Goal: Information Seeking & Learning: Learn about a topic

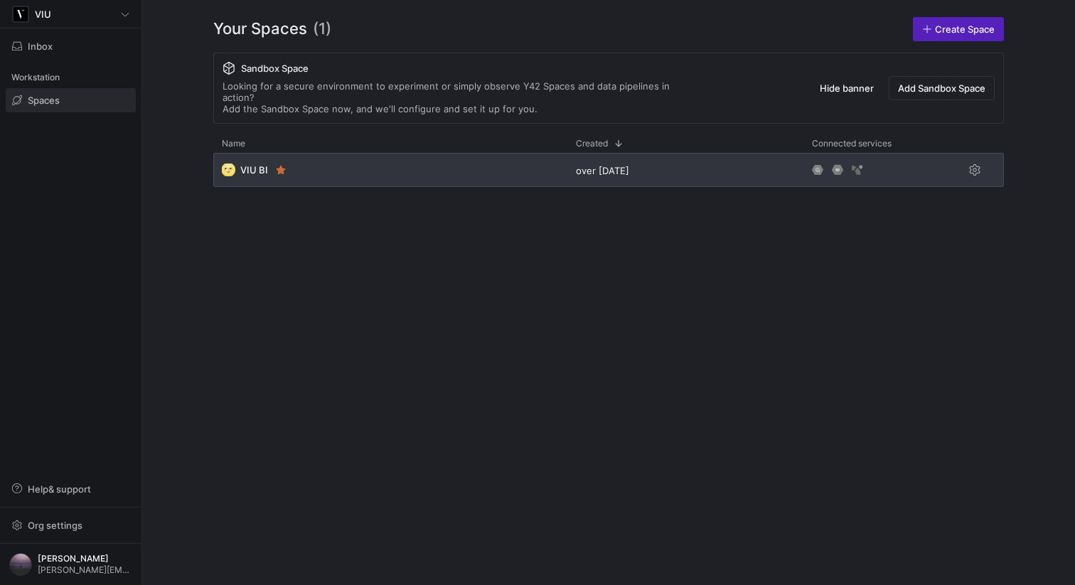
click at [371, 161] on div "🌝 VIU BI" at bounding box center [390, 170] width 354 height 34
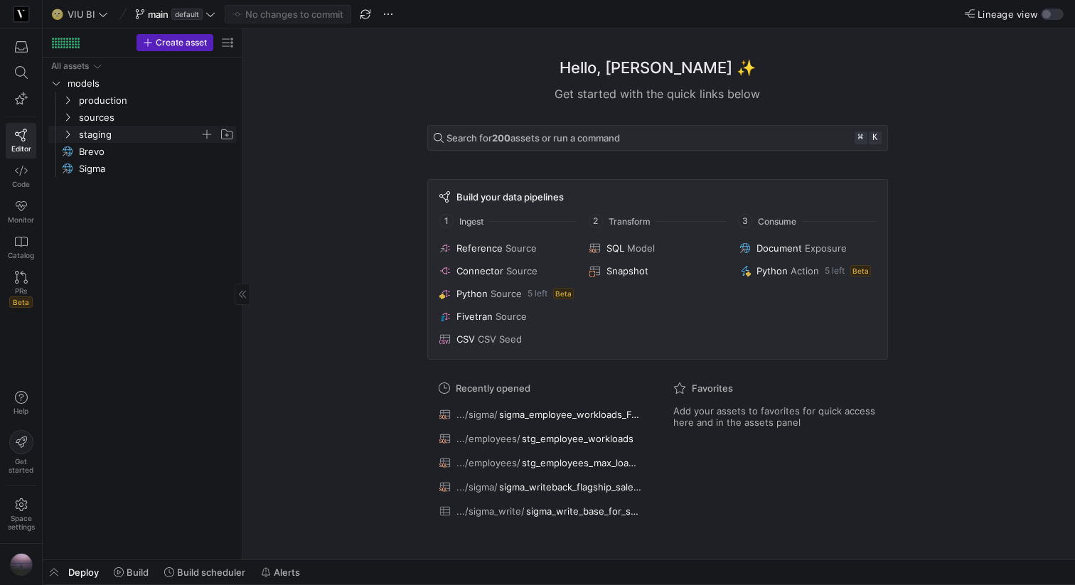
click at [67, 136] on icon "Press SPACE to select this row." at bounding box center [68, 134] width 10 height 9
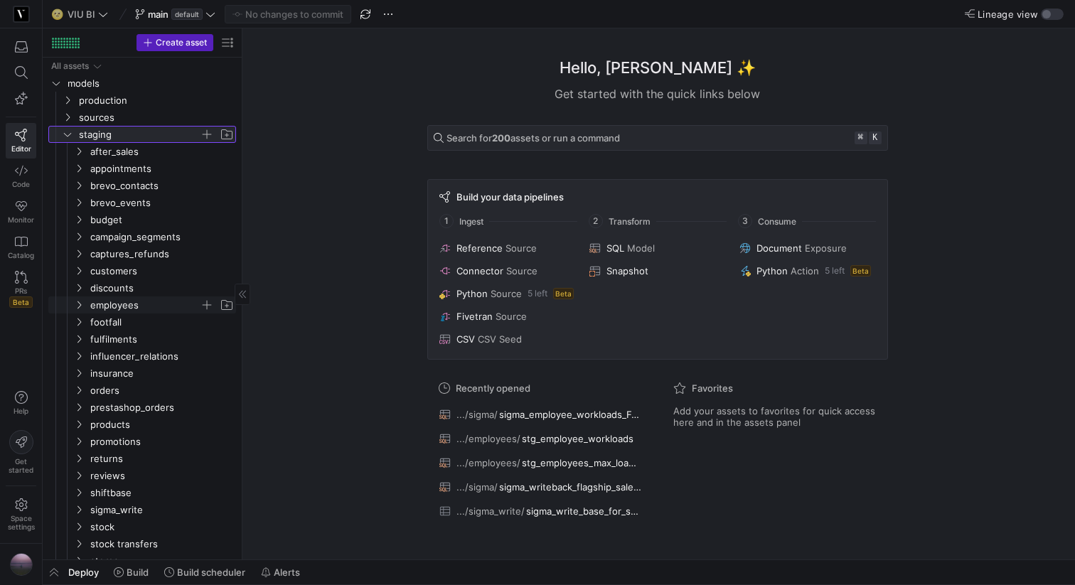
scroll to position [78, 0]
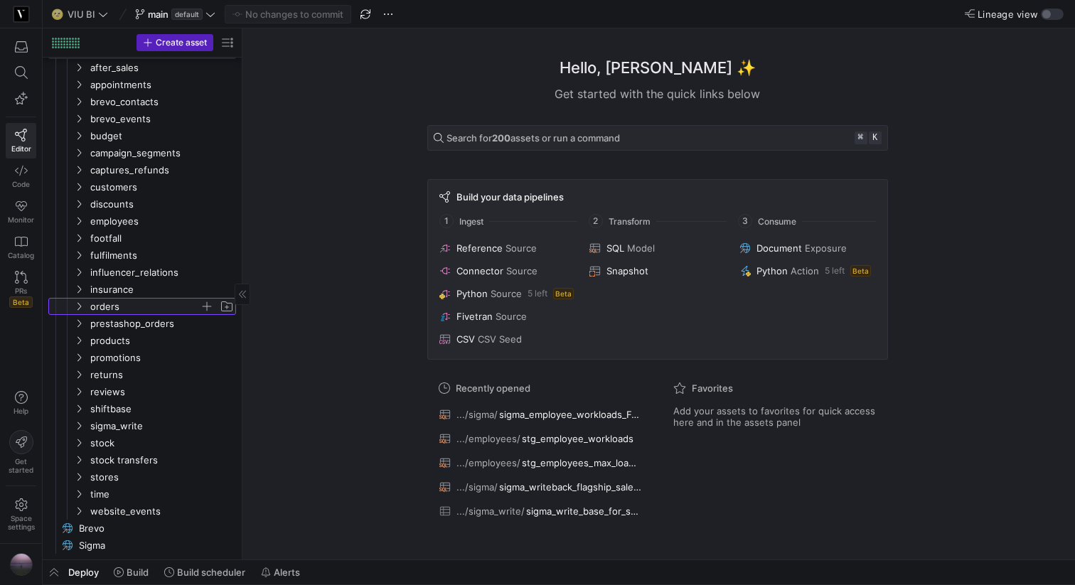
click at [78, 309] on icon "Press SPACE to select this row." at bounding box center [79, 306] width 10 height 9
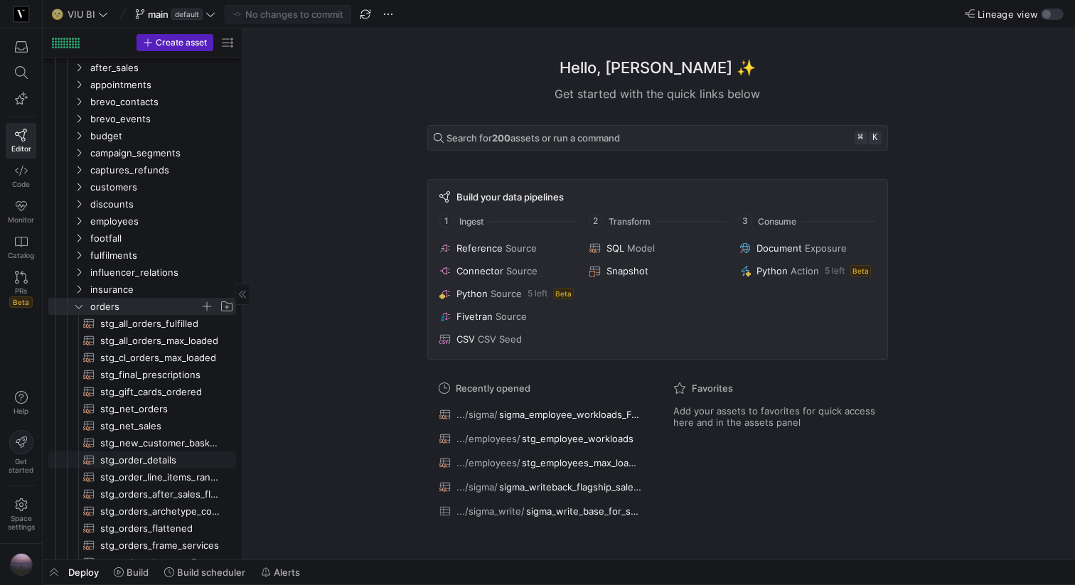
click at [162, 456] on span "stg_order_details​​​​​​​​​​" at bounding box center [159, 460] width 119 height 16
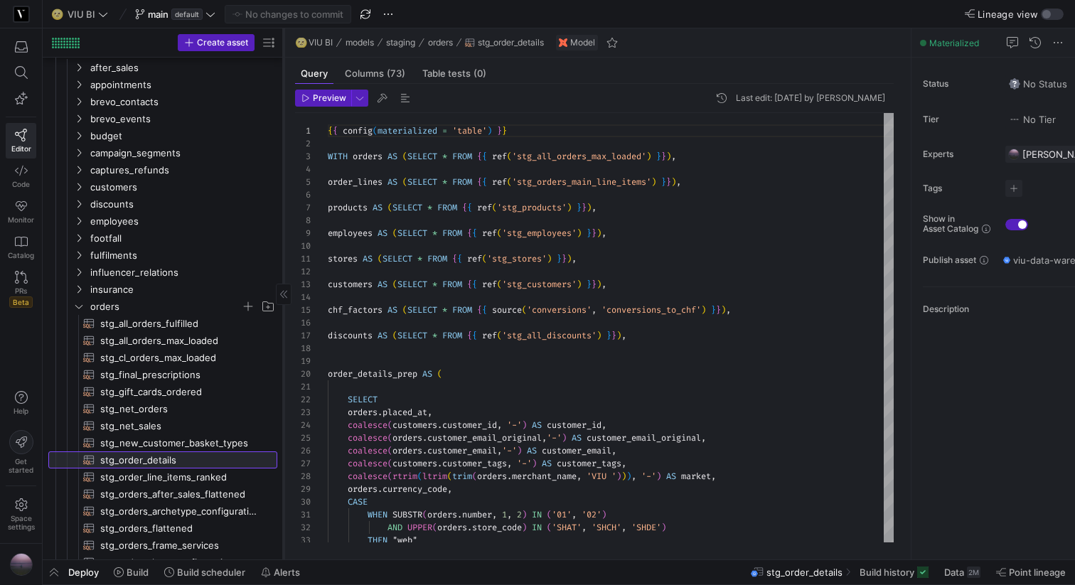
scroll to position [128, 0]
drag, startPoint x: 240, startPoint y: 308, endPoint x: 282, endPoint y: 308, distance: 42.0
click at [284, 308] on div at bounding box center [284, 293] width 1 height 531
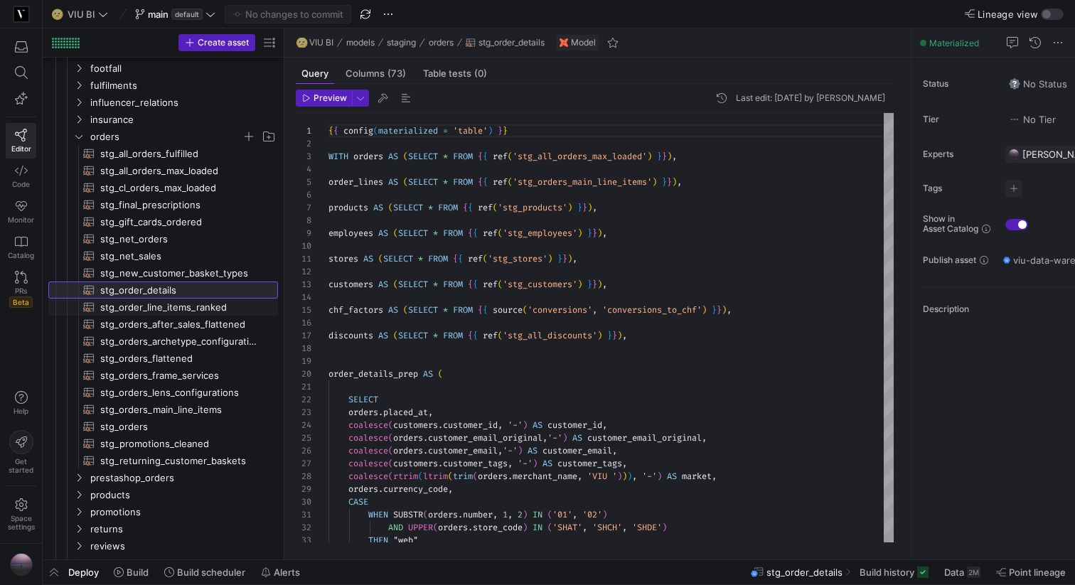
scroll to position [270, 0]
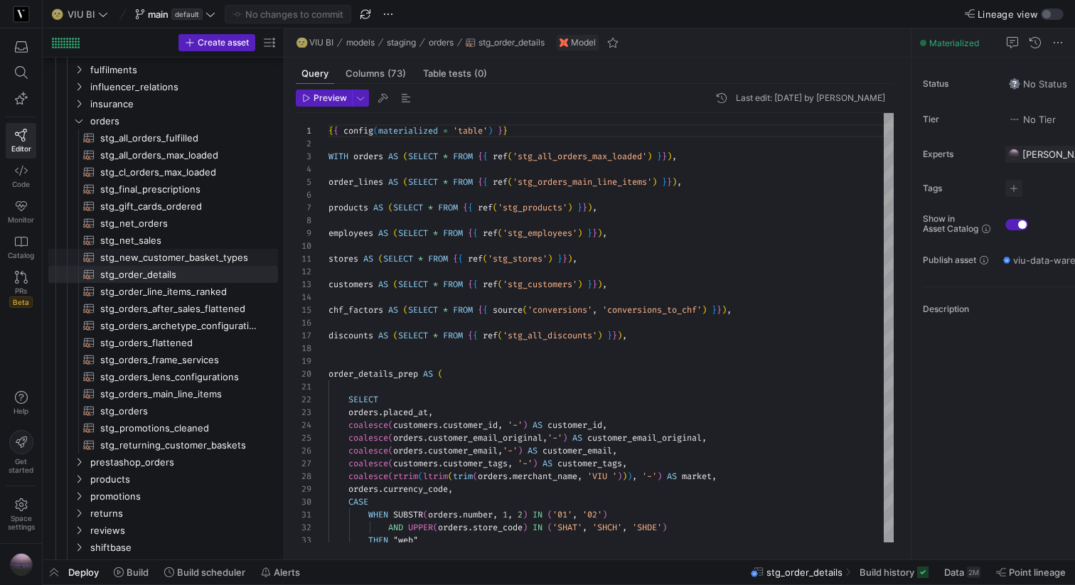
click at [152, 243] on span "stg_net_sales​​​​​​​​​​" at bounding box center [180, 241] width 161 height 16
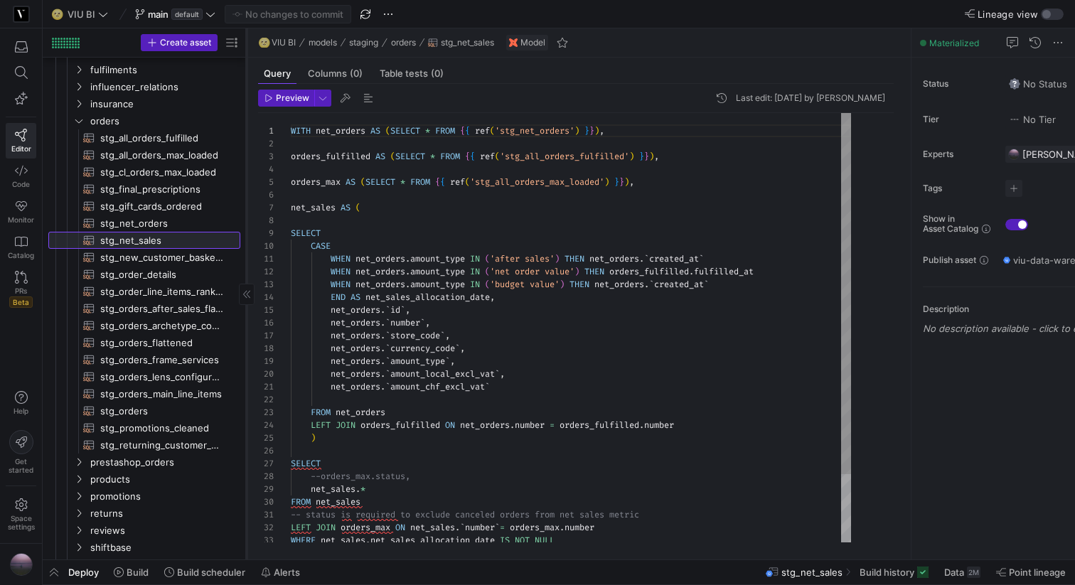
drag, startPoint x: 284, startPoint y: 180, endPoint x: 246, endPoint y: 176, distance: 37.9
click at [246, 176] on div at bounding box center [246, 293] width 1 height 531
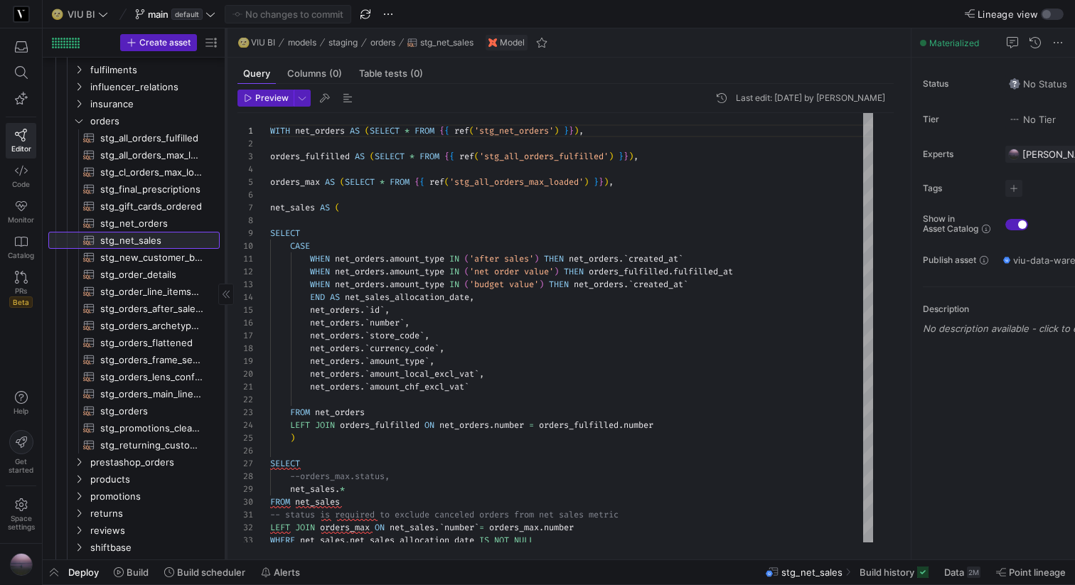
drag, startPoint x: 245, startPoint y: 152, endPoint x: 224, endPoint y: 151, distance: 21.3
click at [225, 151] on div at bounding box center [225, 293] width 1 height 531
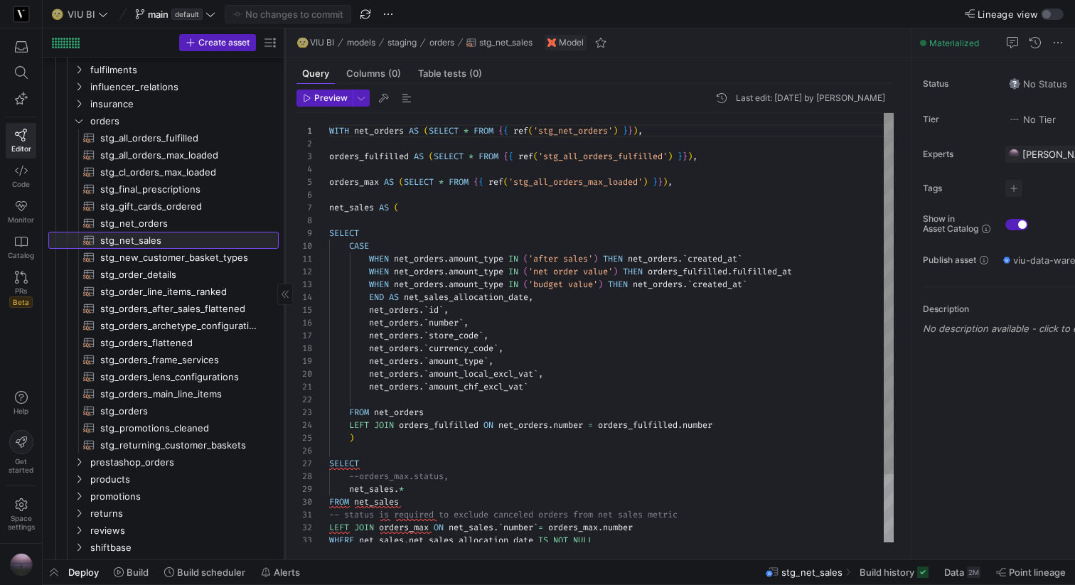
drag, startPoint x: 224, startPoint y: 279, endPoint x: 284, endPoint y: 280, distance: 59.7
click at [284, 280] on div at bounding box center [284, 293] width 1 height 531
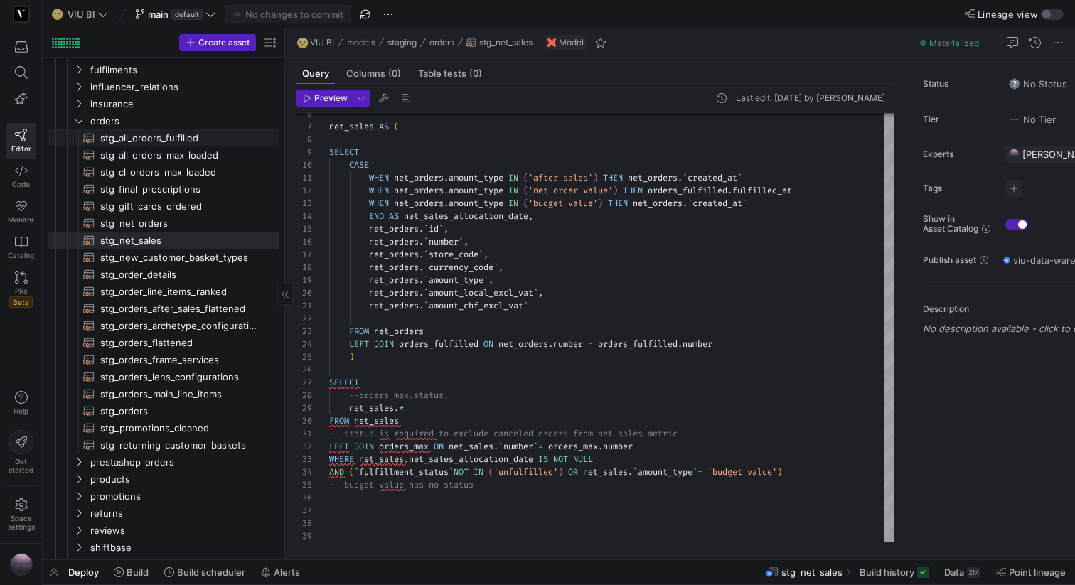
click at [162, 137] on span "stg_all_orders_fulfilled​​​​​​​​​​" at bounding box center [181, 138] width 162 height 16
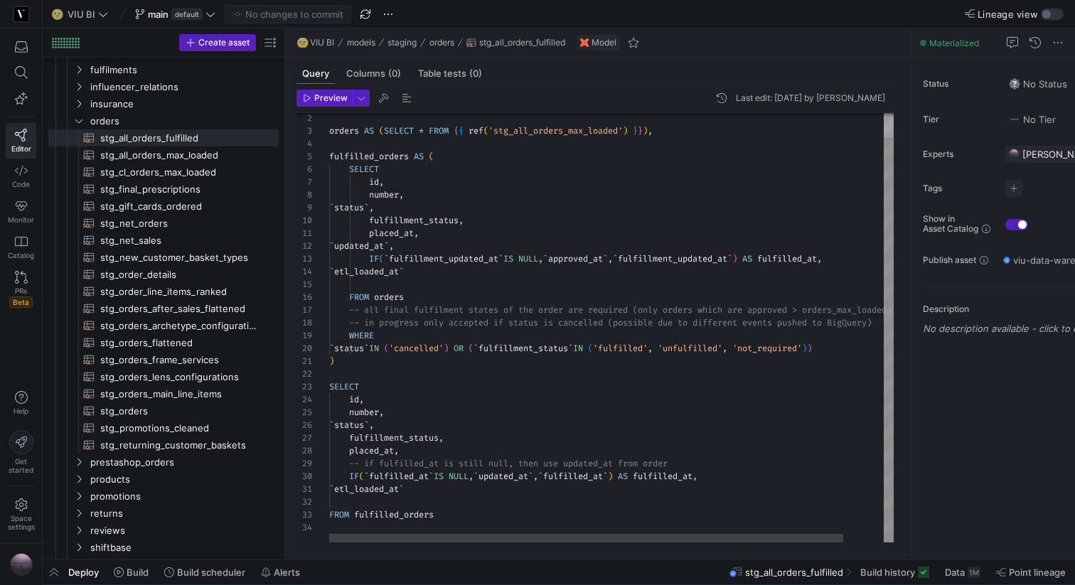
click at [444, 155] on div "orders AS ( SELECT * FROM { { ref ( 'stg_all_orders_max_loaded' ) } } ) , fulfi…" at bounding box center [633, 314] width 609 height 455
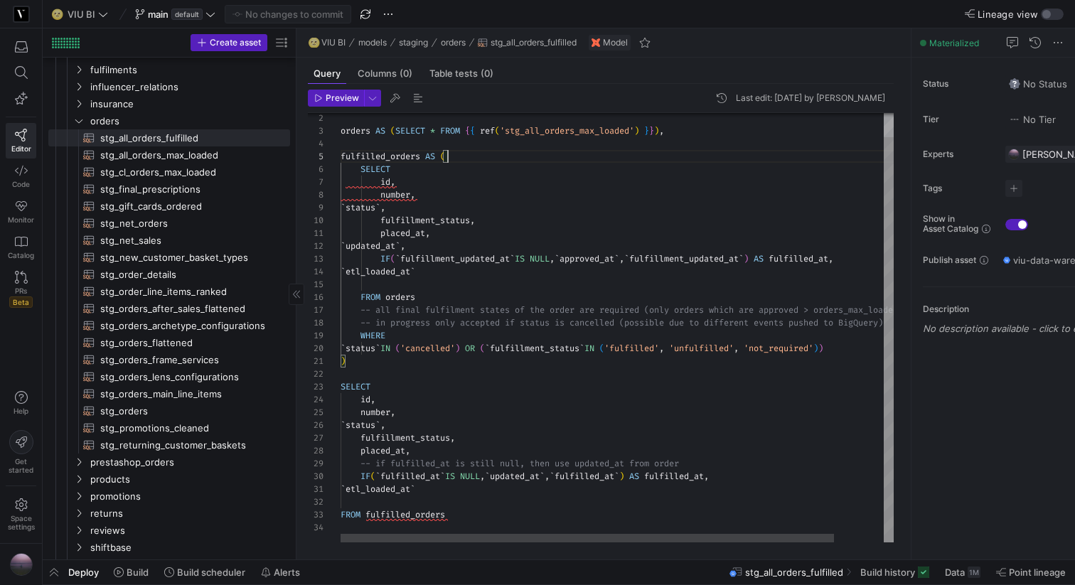
drag, startPoint x: 283, startPoint y: 243, endPoint x: 294, endPoint y: 242, distance: 11.5
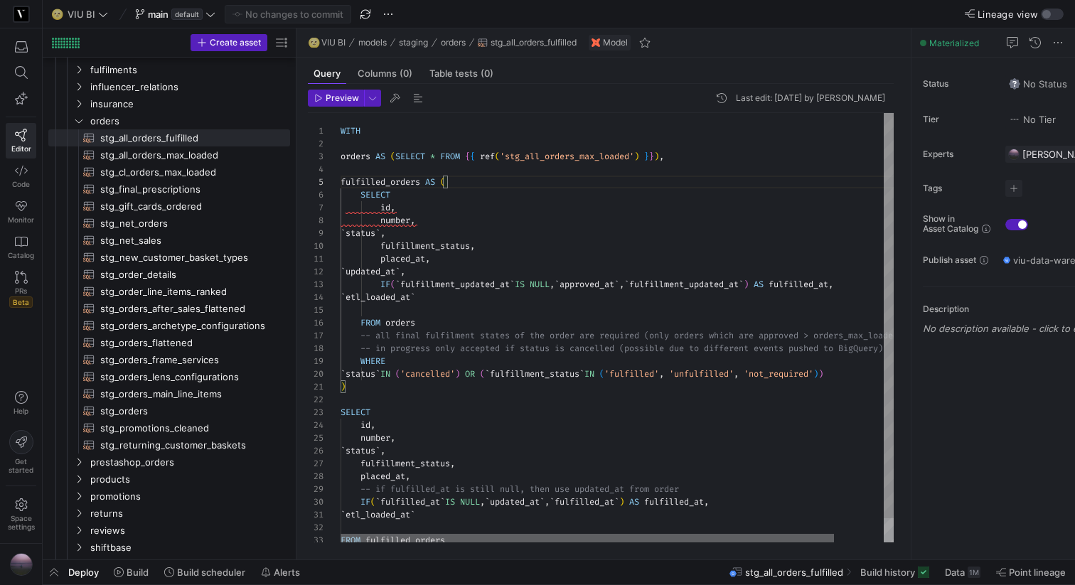
click at [437, 534] on div at bounding box center [588, 538] width 494 height 9
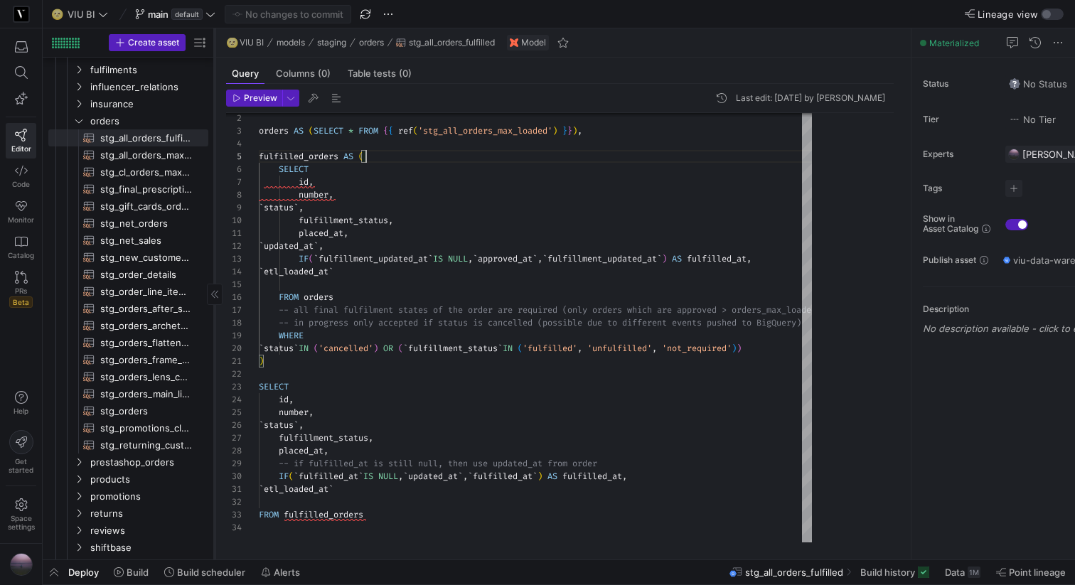
drag, startPoint x: 296, startPoint y: 271, endPoint x: 215, endPoint y: 267, distance: 81.2
click at [214, 267] on div at bounding box center [214, 293] width 1 height 531
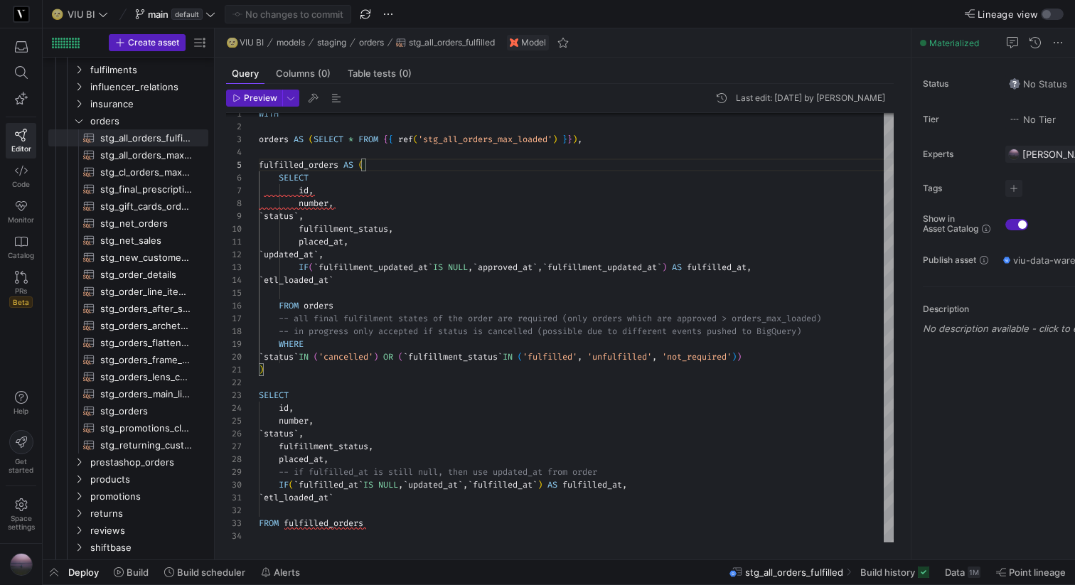
click at [291, 108] on header "Preview Last edit: [DATE] by [PERSON_NAME]" at bounding box center [560, 101] width 668 height 23
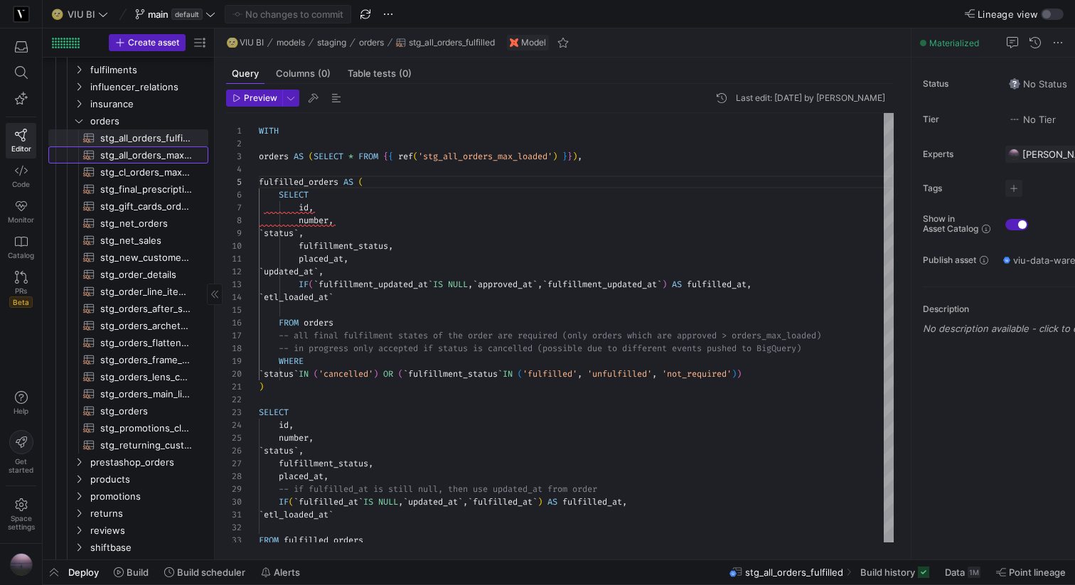
click at [158, 152] on span "stg_all_orders_max_loaded​​​​​​​​​​" at bounding box center [146, 155] width 92 height 16
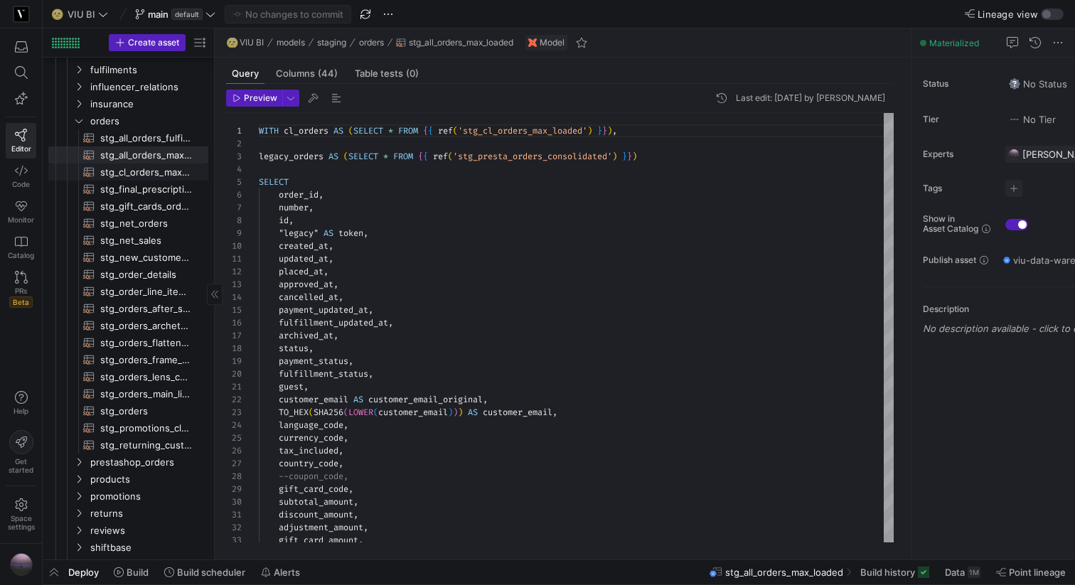
click at [146, 176] on span "stg_cl_orders_max_loaded​​​​​​​​​​" at bounding box center [146, 172] width 92 height 16
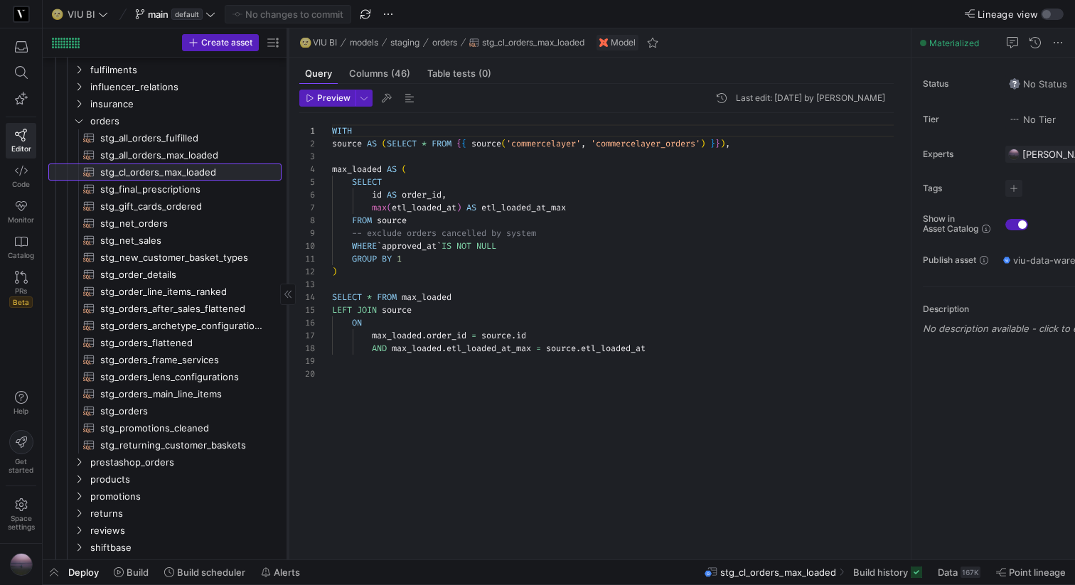
drag, startPoint x: 213, startPoint y: 166, endPoint x: 287, endPoint y: 164, distance: 73.3
click at [287, 164] on div at bounding box center [287, 293] width 1 height 531
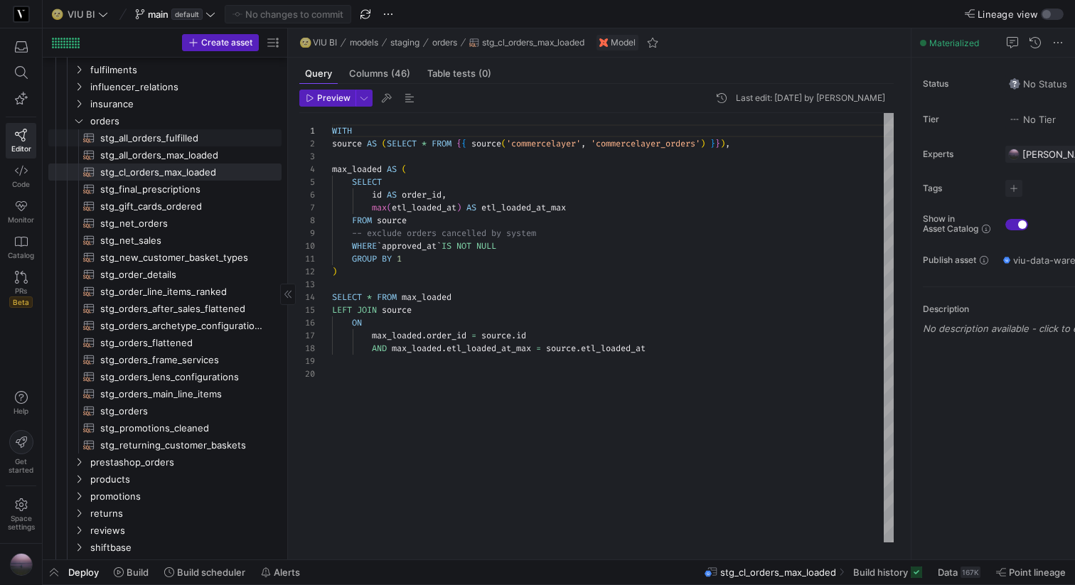
click at [206, 142] on span "stg_all_orders_fulfilled​​​​​​​​​​" at bounding box center [182, 138] width 165 height 16
type textarea "WITH orders AS (SELECT * FROM {{ ref('stg_all_orders_max_loaded') }}), fulfille…"
